Goal: Task Accomplishment & Management: Manage account settings

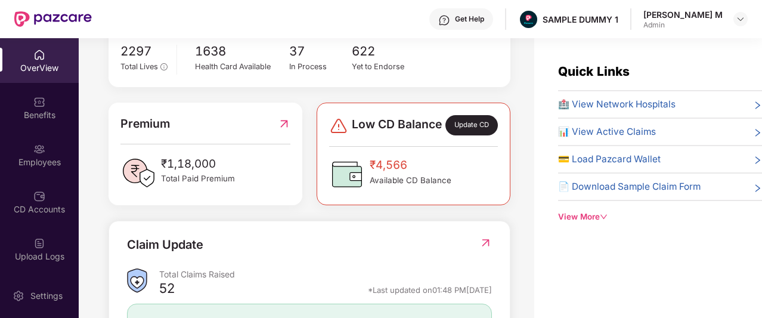
scroll to position [252, 0]
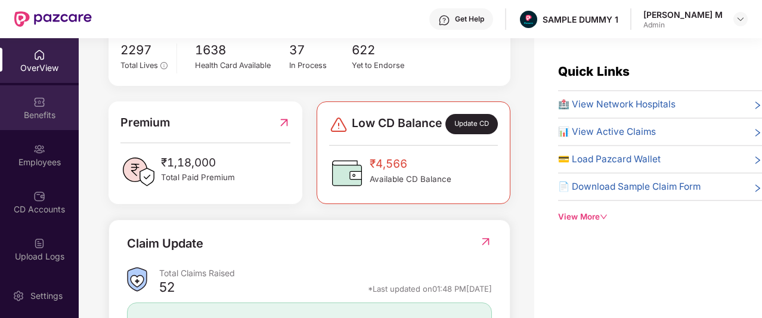
click at [34, 110] on div "Benefits" at bounding box center [39, 115] width 79 height 12
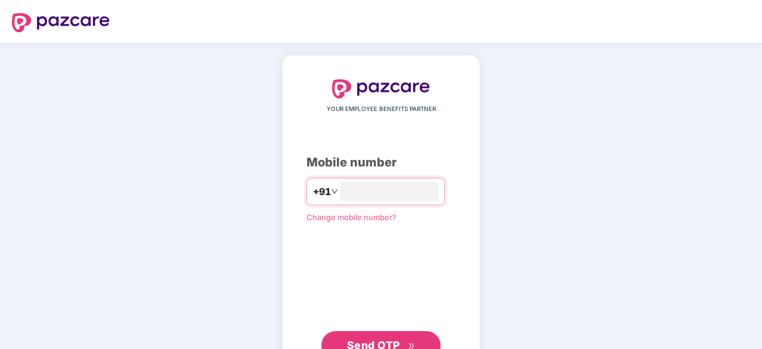
type input "**********"
click at [358, 317] on span "Send OTP" at bounding box center [373, 345] width 53 height 13
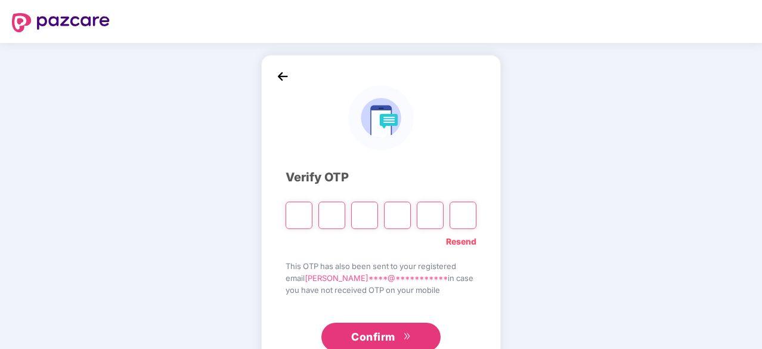
type input "*"
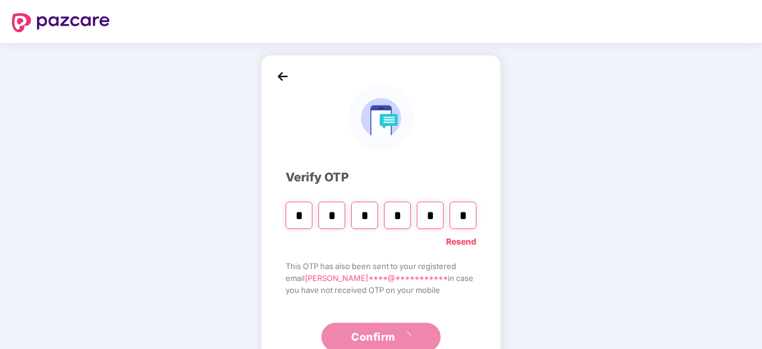
type input "*"
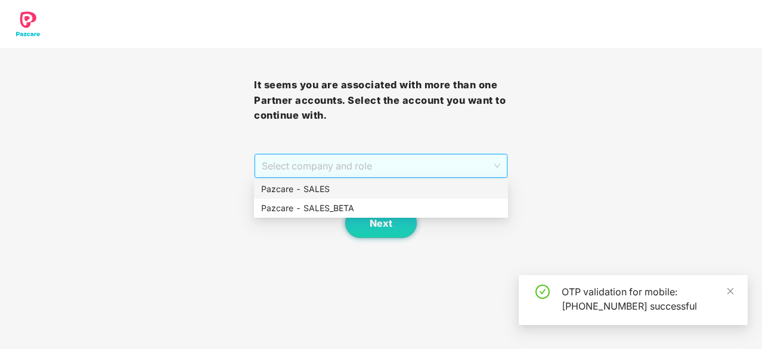
click at [292, 159] on span "Select company and role" at bounding box center [381, 165] width 239 height 23
click at [300, 191] on div "Pazcare - SALES" at bounding box center [381, 188] width 240 height 13
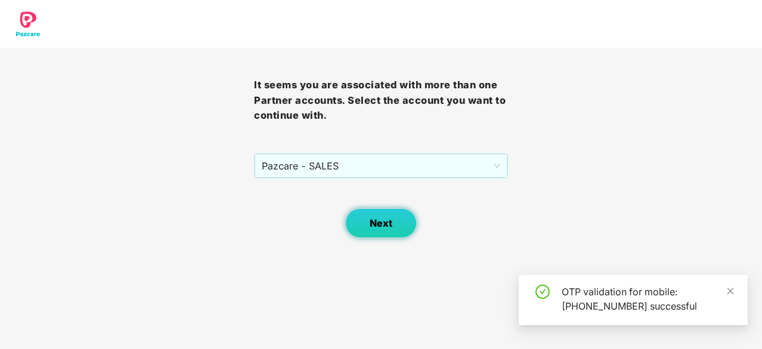
click at [383, 228] on button "Next" at bounding box center [381, 223] width 72 height 30
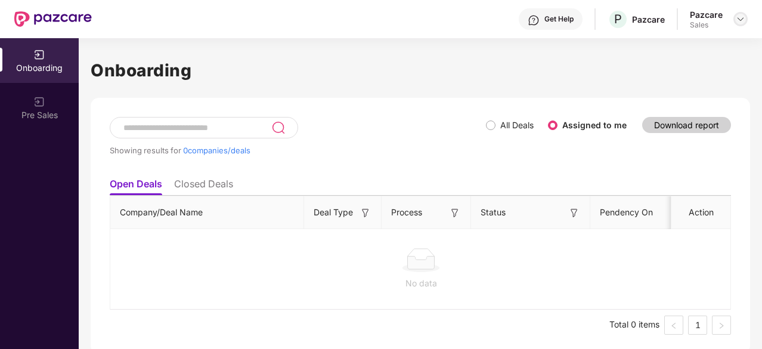
click at [737, 22] on img at bounding box center [741, 19] width 10 height 10
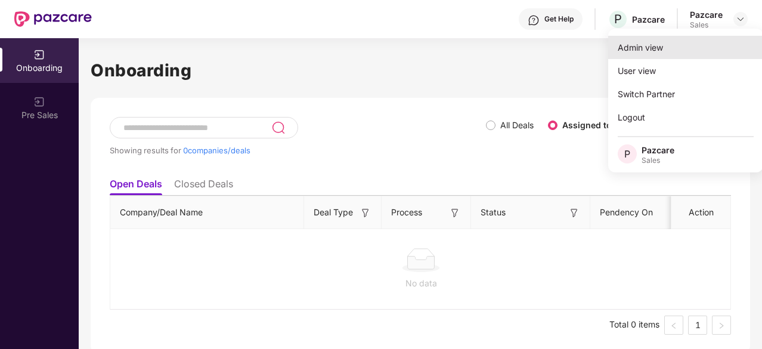
click at [655, 53] on div "Admin view" at bounding box center [685, 47] width 155 height 23
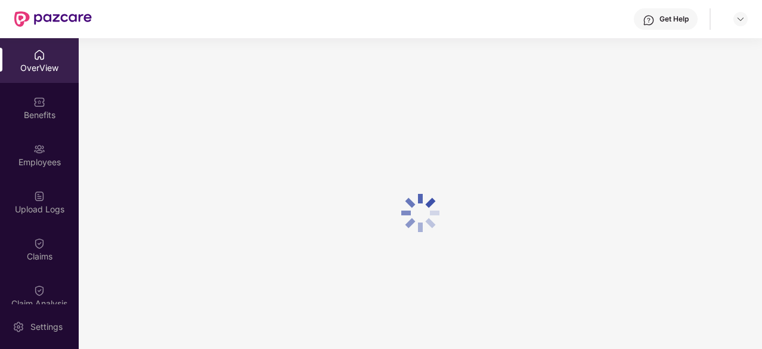
click at [38, 114] on div "Benefits" at bounding box center [39, 115] width 79 height 12
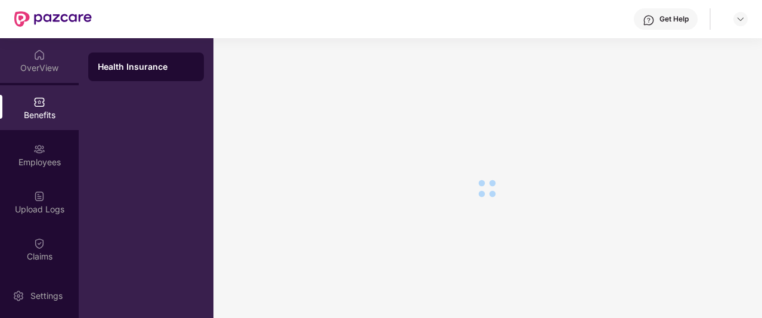
click at [24, 75] on div "OverView" at bounding box center [39, 60] width 79 height 45
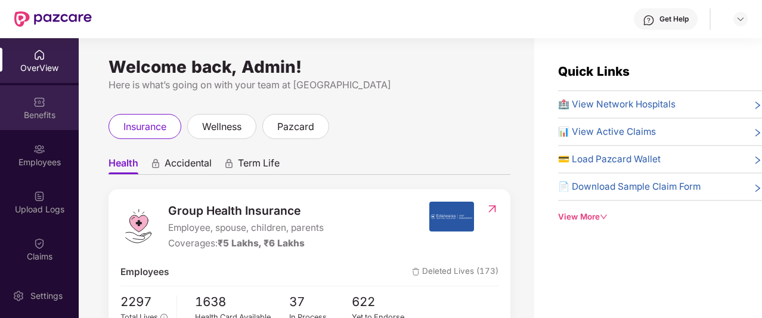
click at [29, 103] on div "Benefits" at bounding box center [39, 107] width 79 height 45
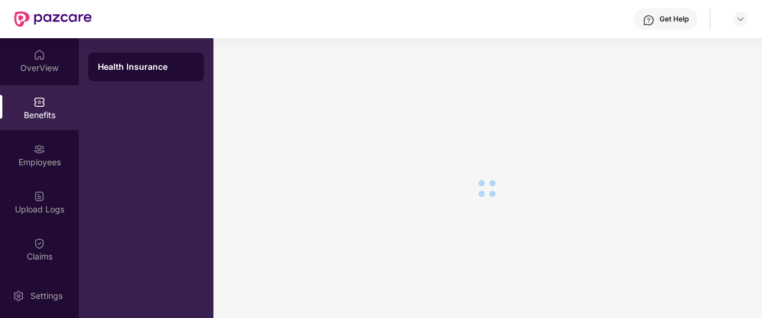
click at [28, 112] on div "Benefits" at bounding box center [39, 115] width 79 height 12
click at [157, 60] on div "Health Insurance" at bounding box center [146, 66] width 116 height 29
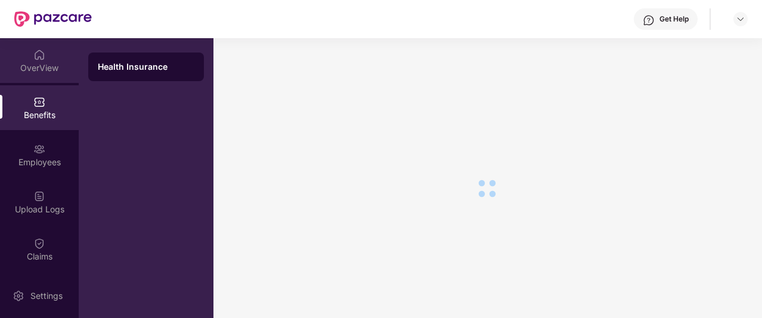
click at [38, 55] on img at bounding box center [39, 55] width 12 height 12
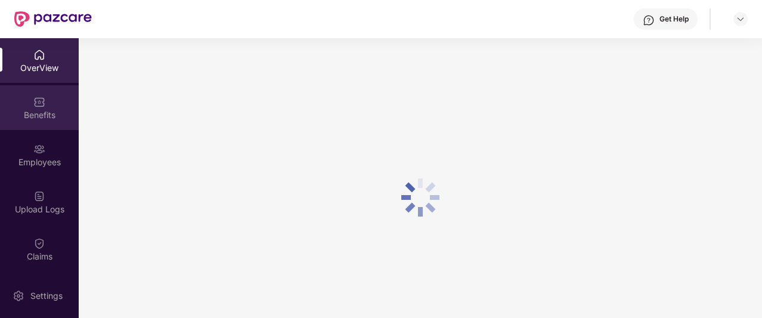
click at [26, 112] on div "Benefits" at bounding box center [39, 115] width 79 height 12
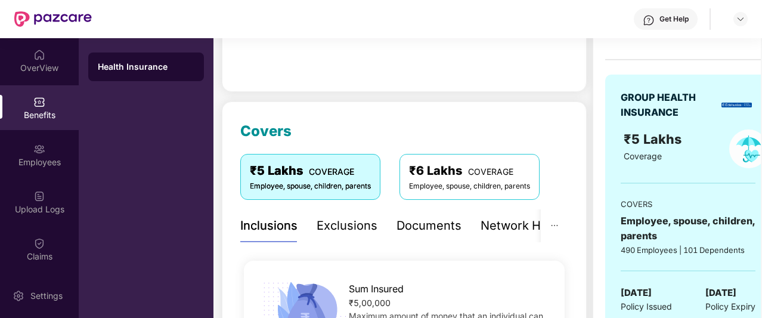
scroll to position [74, 0]
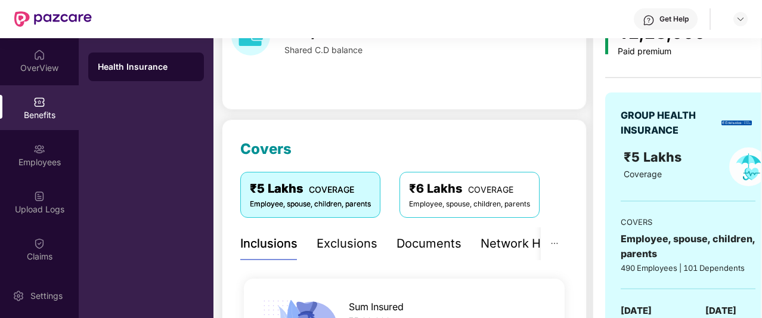
click at [425, 243] on div "Documents" at bounding box center [429, 243] width 65 height 18
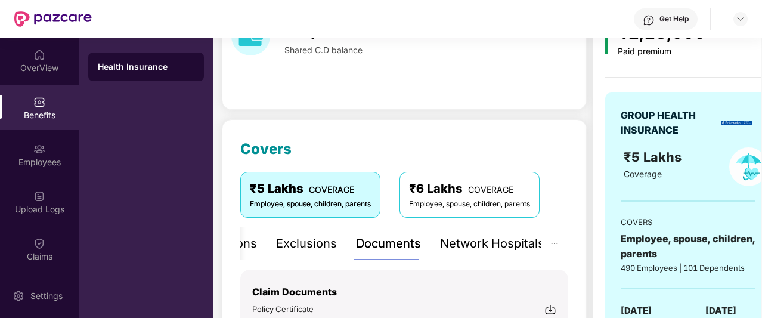
click at [485, 243] on div "Network Hospitals" at bounding box center [492, 243] width 104 height 18
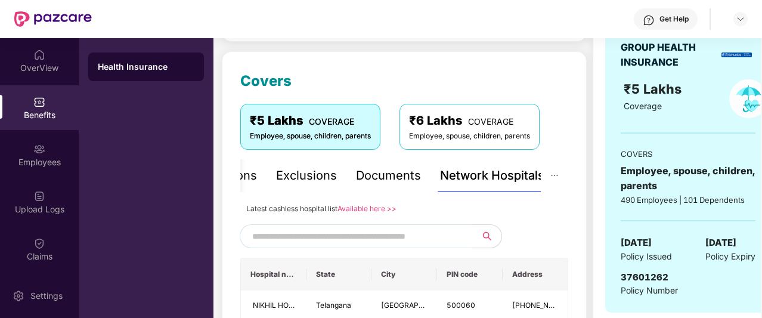
scroll to position [197, 0]
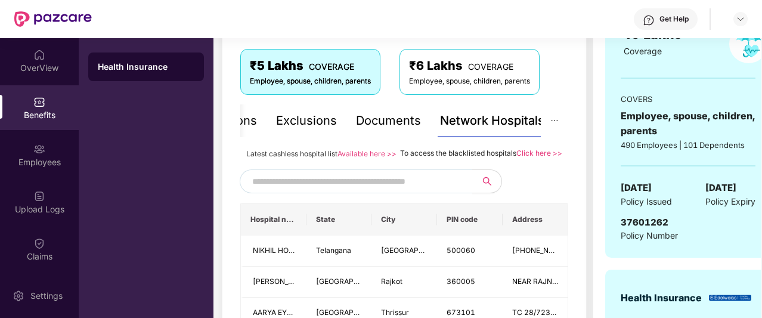
click at [385, 190] on input "text" at bounding box center [354, 181] width 204 height 18
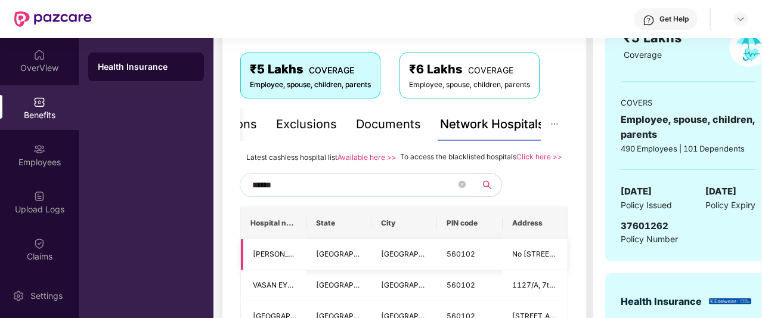
scroll to position [189, 0]
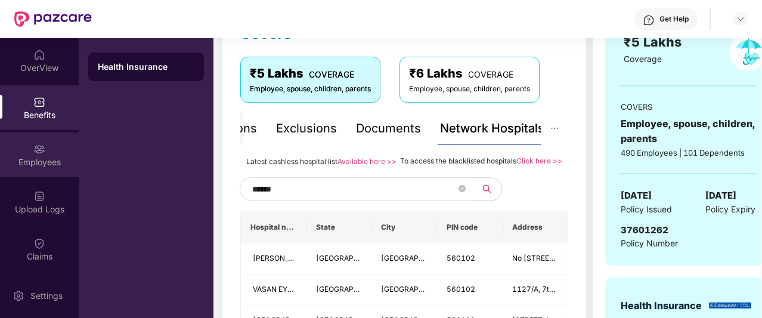
type input "******"
click at [42, 148] on img at bounding box center [39, 149] width 12 height 12
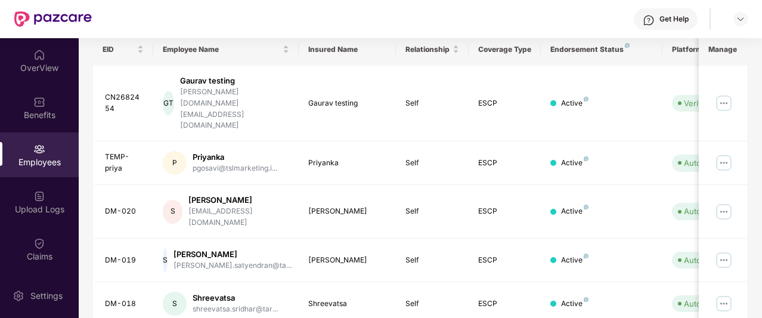
scroll to position [0, 0]
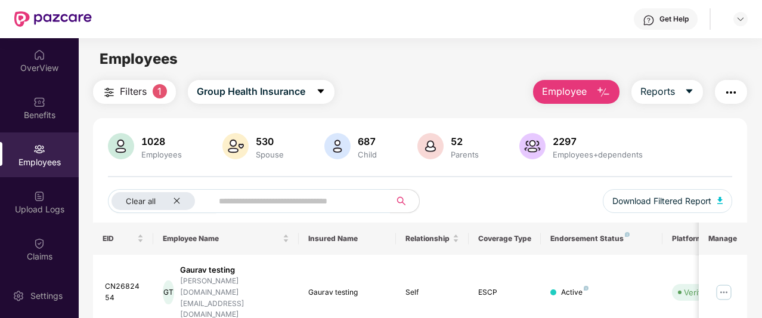
click at [551, 90] on span "Employee" at bounding box center [564, 91] width 45 height 15
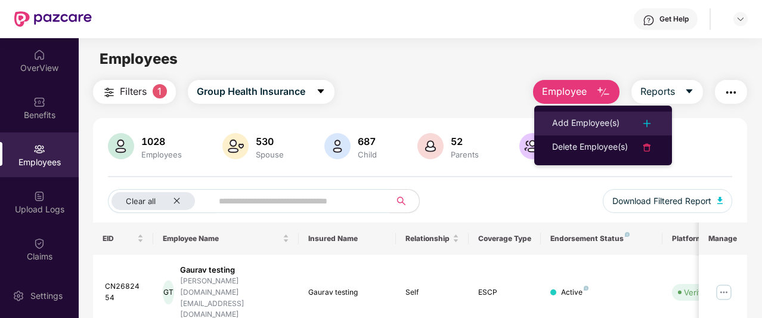
click at [551, 118] on li "Add Employee(s)" at bounding box center [603, 124] width 138 height 24
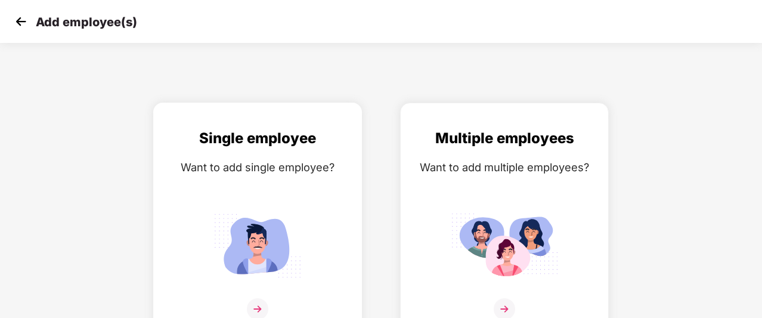
scroll to position [19, 0]
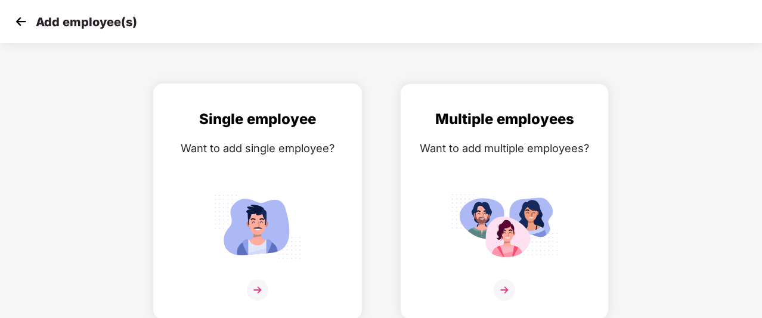
click at [262, 166] on div "Single employee Want to add single employee?" at bounding box center [258, 212] width 184 height 208
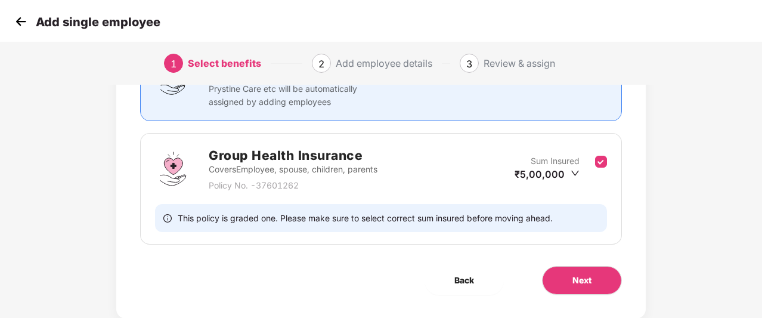
scroll to position [138, 0]
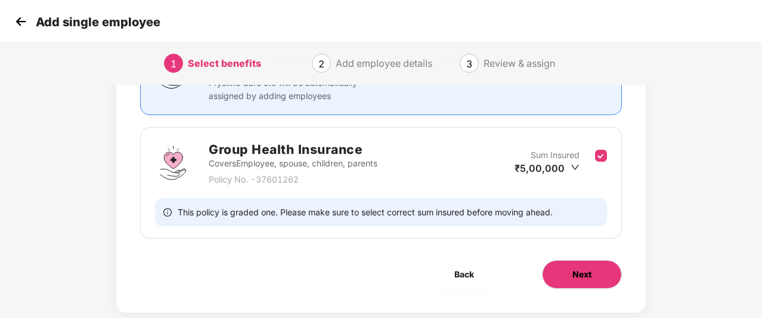
click at [591, 280] on button "Next" at bounding box center [582, 274] width 80 height 29
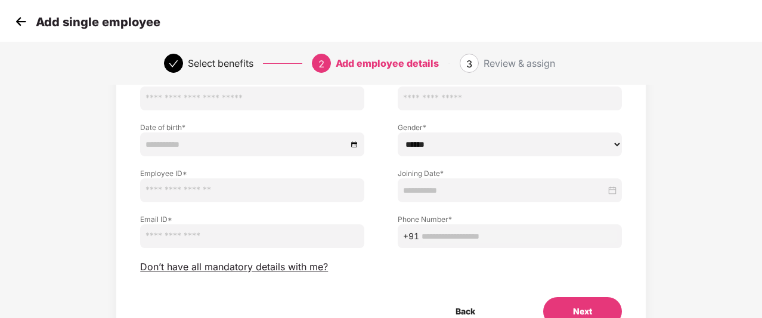
scroll to position [99, 0]
click at [280, 261] on span "Don’t have all mandatory details with me?" at bounding box center [234, 266] width 188 height 13
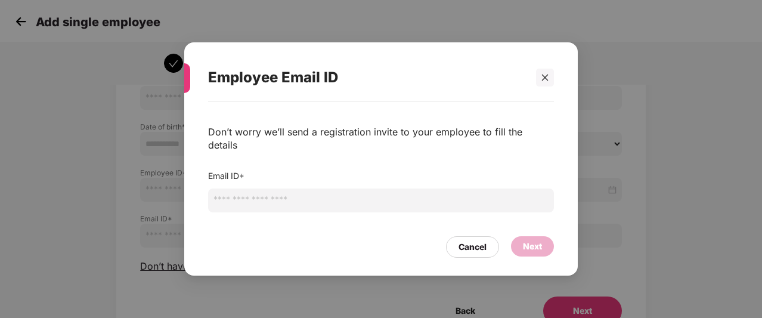
click at [330, 200] on input "email" at bounding box center [381, 200] width 346 height 24
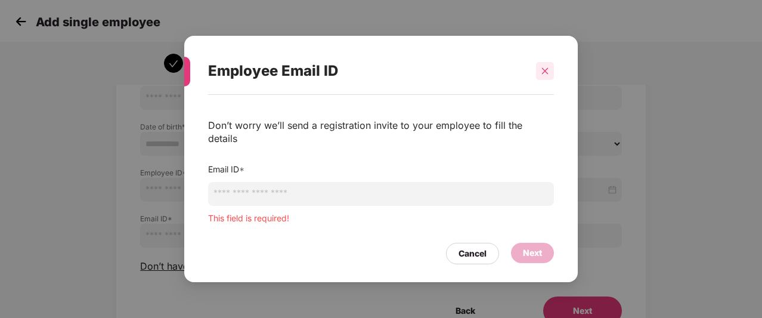
click at [543, 80] on div at bounding box center [545, 71] width 18 height 18
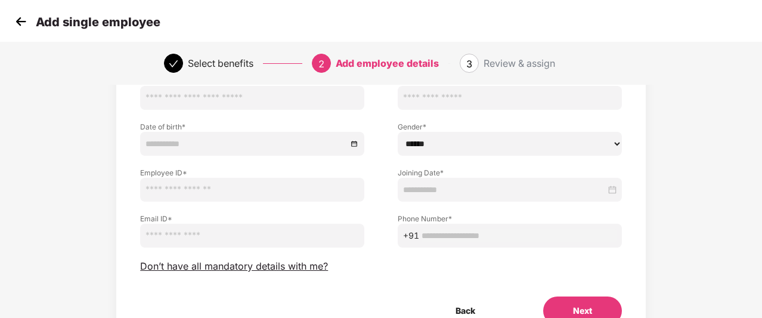
click at [20, 26] on img at bounding box center [21, 22] width 18 height 18
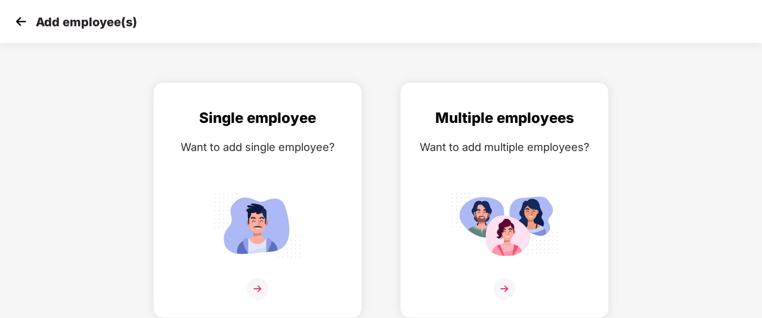
scroll to position [19, 0]
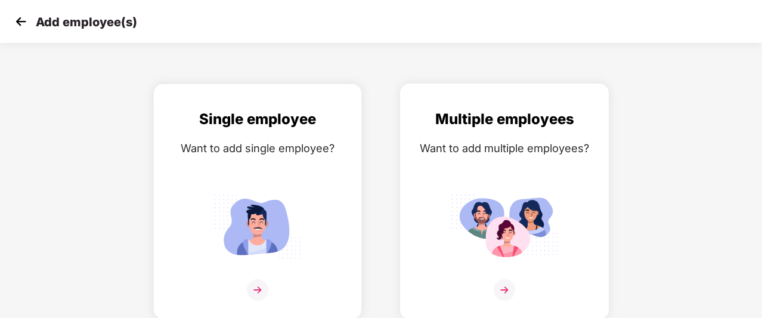
click at [519, 197] on img at bounding box center [504, 226] width 107 height 75
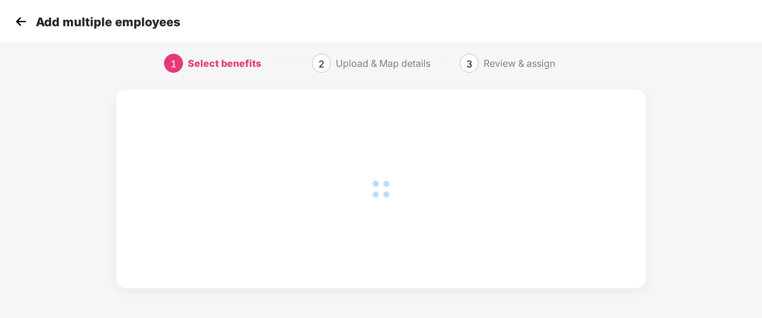
scroll to position [162, 0]
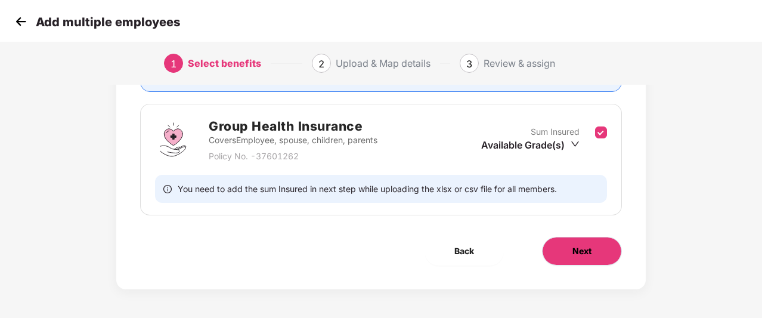
click at [592, 256] on button "Next" at bounding box center [582, 251] width 80 height 29
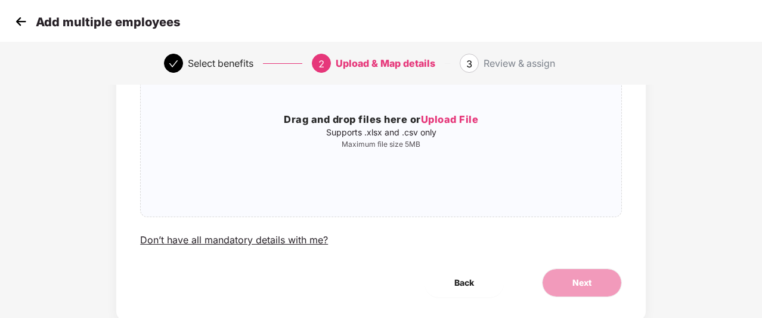
scroll to position [135, 0]
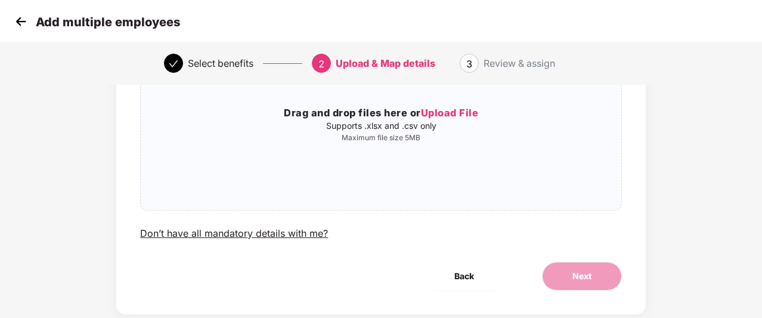
click at [22, 17] on img at bounding box center [21, 22] width 18 height 18
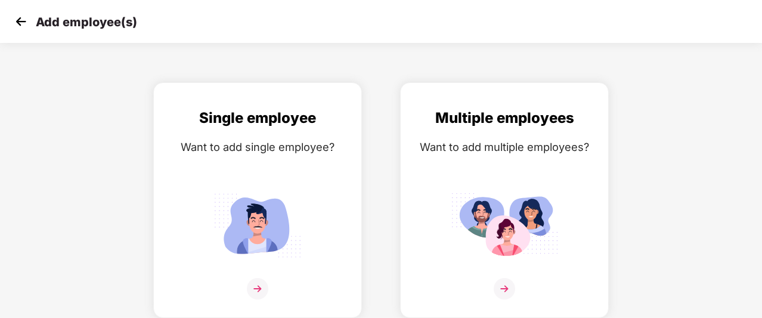
scroll to position [19, 0]
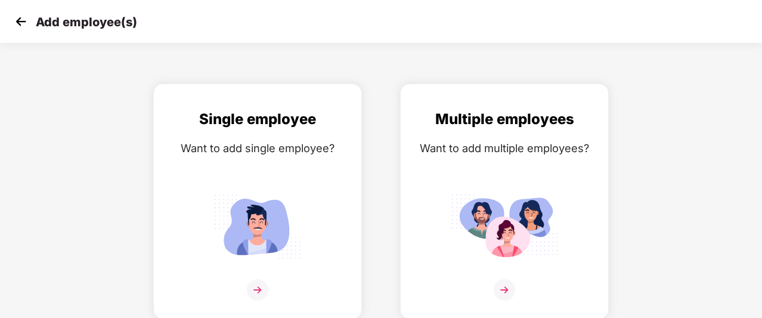
click at [22, 17] on img at bounding box center [21, 22] width 18 height 18
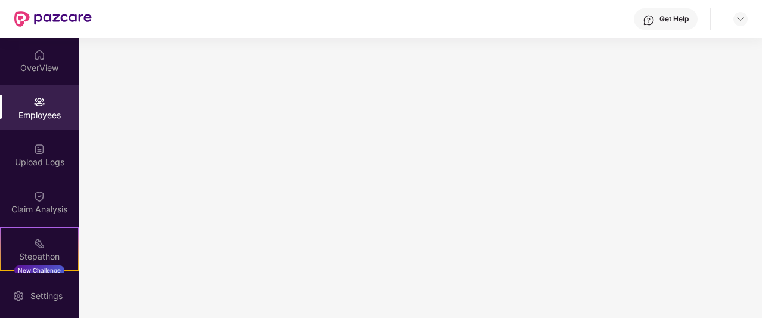
click at [25, 108] on div "Employees" at bounding box center [39, 107] width 79 height 45
click at [24, 117] on div "Employees" at bounding box center [39, 115] width 79 height 12
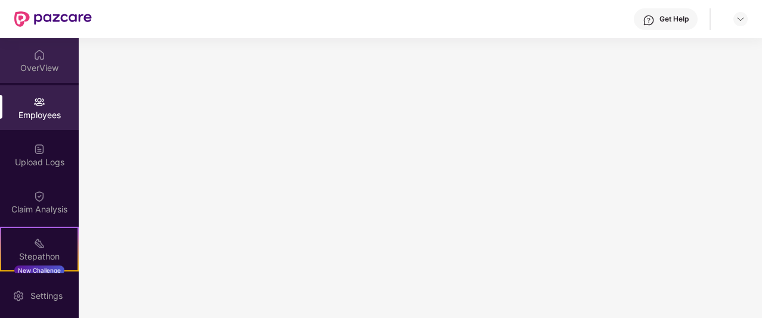
click at [48, 61] on div "OverView" at bounding box center [39, 60] width 79 height 45
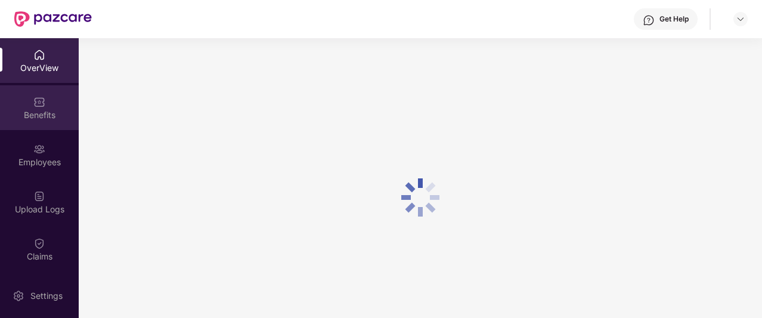
drag, startPoint x: 27, startPoint y: 122, endPoint x: 8, endPoint y: 113, distance: 21.1
click at [8, 113] on div "Benefits" at bounding box center [39, 115] width 79 height 12
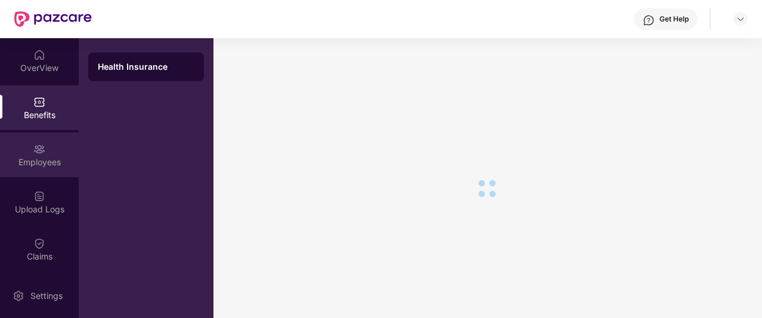
click at [24, 156] on div "Employees" at bounding box center [39, 162] width 79 height 12
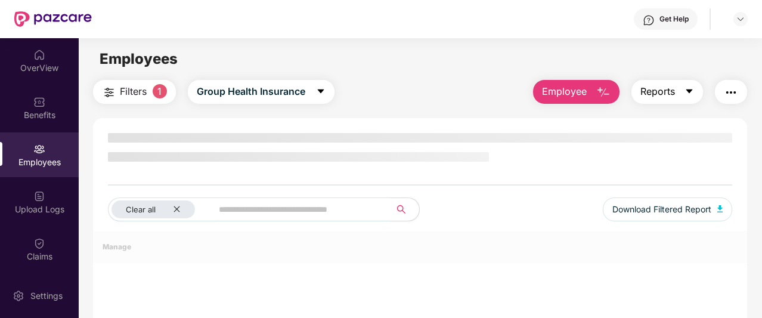
click at [669, 96] on span "Reports" at bounding box center [657, 91] width 35 height 15
click at [738, 89] on img "button" at bounding box center [731, 92] width 14 height 14
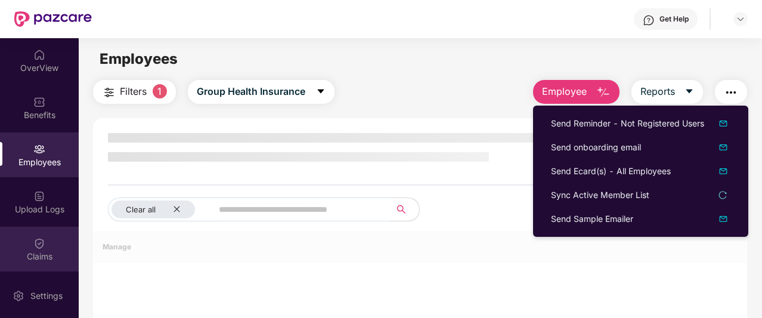
scroll to position [58, 0]
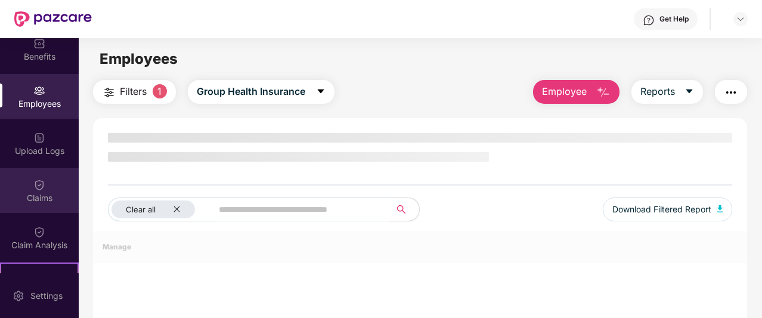
click at [33, 203] on div "Claims" at bounding box center [39, 198] width 79 height 12
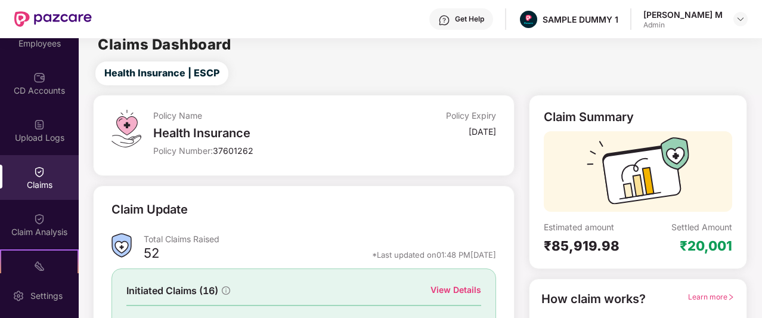
scroll to position [125, 0]
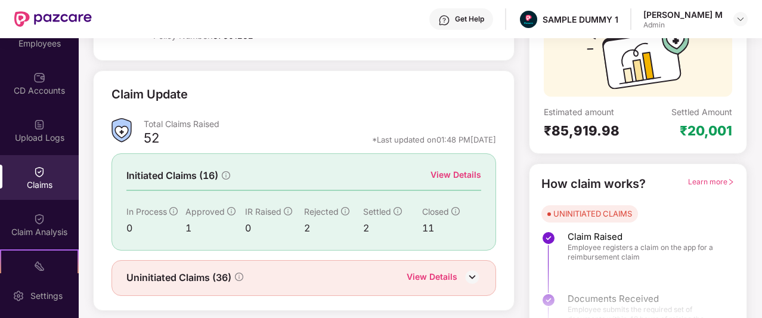
click at [454, 174] on div "View Details" at bounding box center [456, 174] width 51 height 13
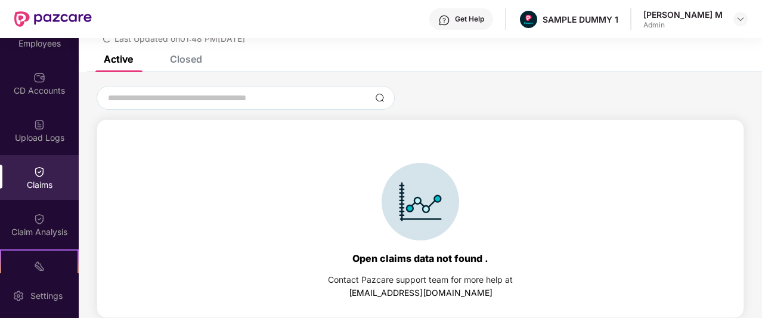
scroll to position [51, 0]
click at [191, 58] on div "Closed" at bounding box center [186, 59] width 32 height 12
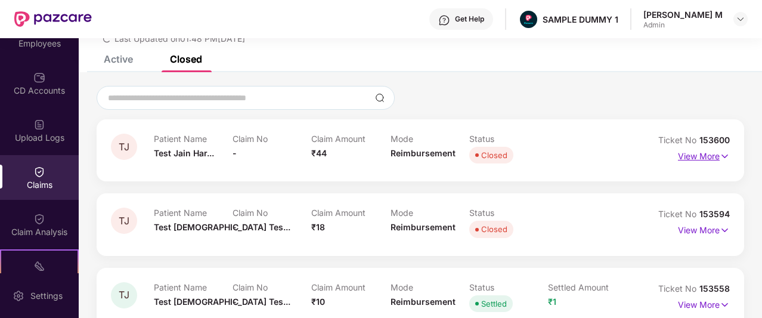
click at [687, 157] on p "View More" at bounding box center [704, 155] width 52 height 16
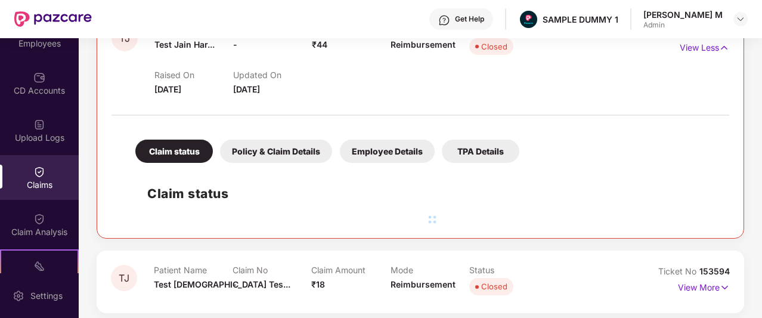
scroll to position [154, 0]
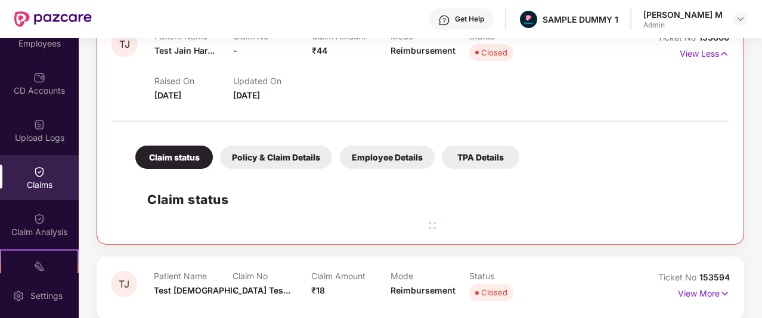
click at [253, 154] on div "Policy & Claim Details" at bounding box center [276, 156] width 112 height 23
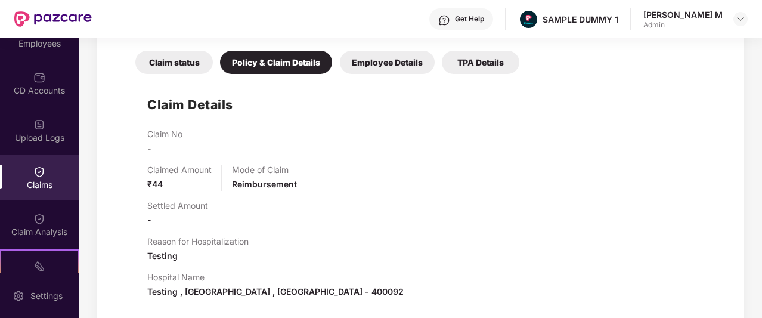
scroll to position [250, 0]
click at [24, 228] on div "Claim Analysis" at bounding box center [39, 232] width 79 height 12
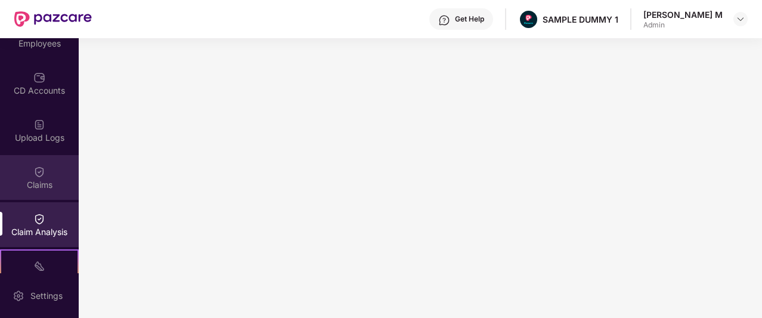
scroll to position [41, 0]
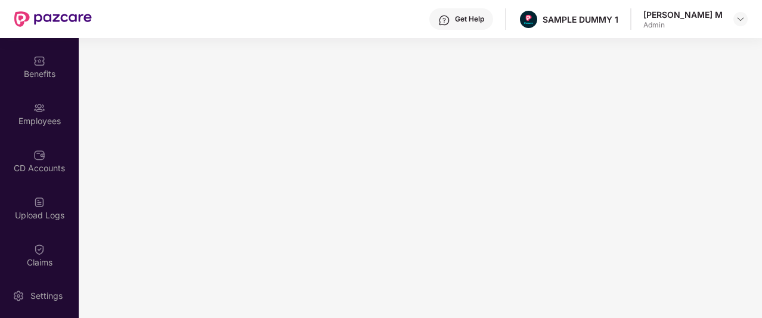
click at [484, 23] on div "Get Help" at bounding box center [469, 19] width 29 height 10
